Goal: Transaction & Acquisition: Purchase product/service

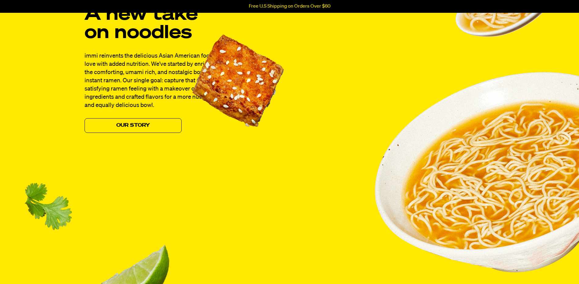
scroll to position [549, 0]
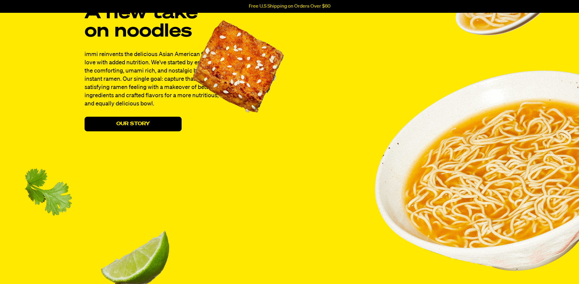
click at [151, 126] on link "Our Story" at bounding box center [133, 124] width 97 height 15
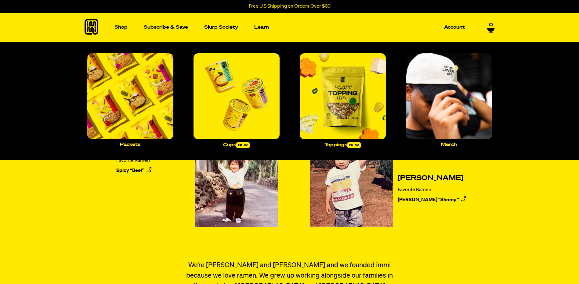
click at [121, 29] on p "Shop" at bounding box center [120, 27] width 13 height 5
click at [151, 110] on img "Main navigation" at bounding box center [130, 96] width 86 height 86
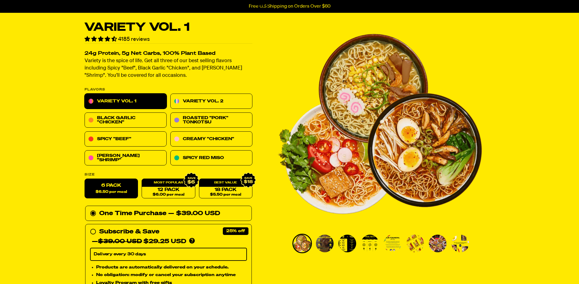
scroll to position [31, 0]
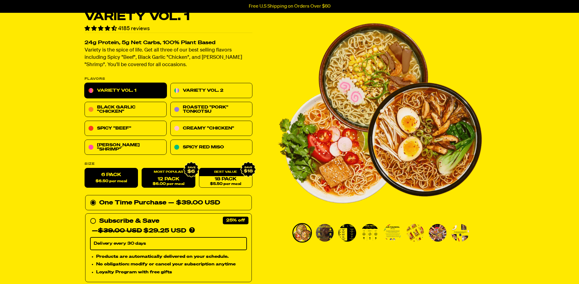
click at [175, 183] on span "$6.00 per meal" at bounding box center [168, 185] width 32 height 4
radio input "false"
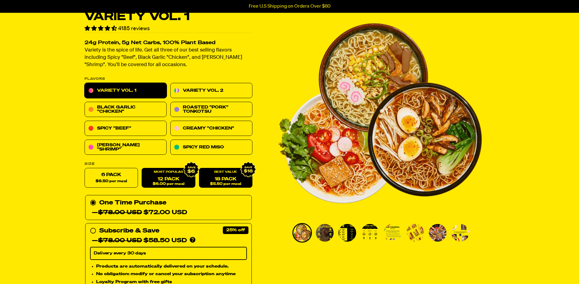
click at [245, 185] on link "18 Pack $5.50 per meal" at bounding box center [225, 178] width 53 height 20
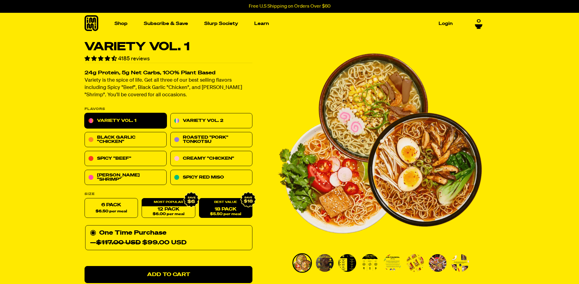
scroll to position [0, 0]
